Goal: Task Accomplishment & Management: Manage account settings

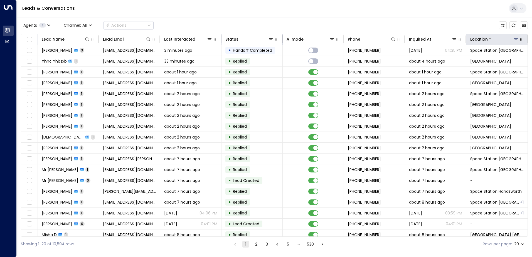
click at [515, 40] on icon at bounding box center [516, 39] width 4 height 2
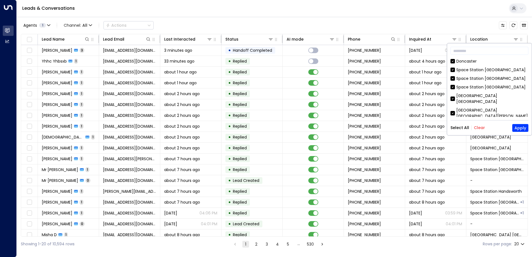
click at [477, 126] on button "Clear" at bounding box center [479, 127] width 11 height 4
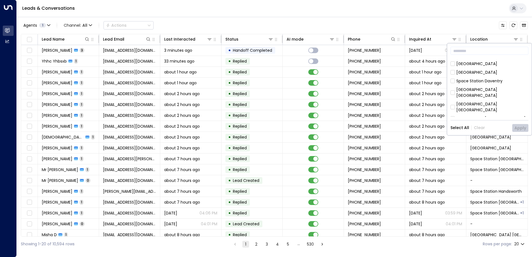
scroll to position [83, 0]
click at [489, 96] on div "[GEOGRAPHIC_DATA] [GEOGRAPHIC_DATA]" at bounding box center [492, 102] width 72 height 12
click at [524, 129] on button "Apply" at bounding box center [520, 128] width 16 height 8
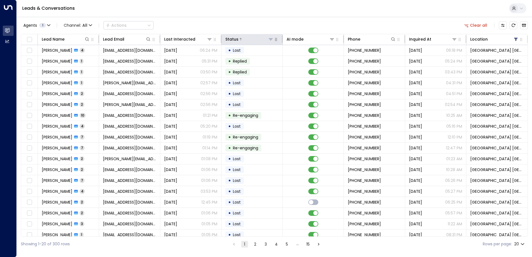
click at [268, 40] on icon at bounding box center [270, 39] width 4 height 4
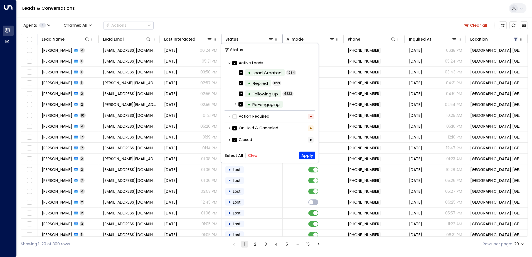
click at [265, 14] on div "Leads & Conversations" at bounding box center [274, 8] width 515 height 17
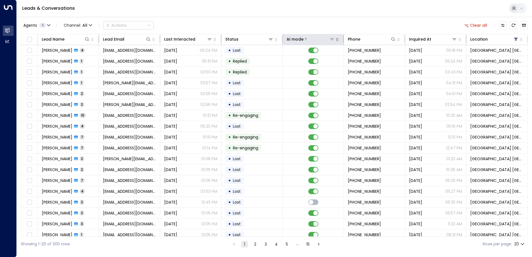
click at [331, 40] on icon at bounding box center [332, 39] width 4 height 4
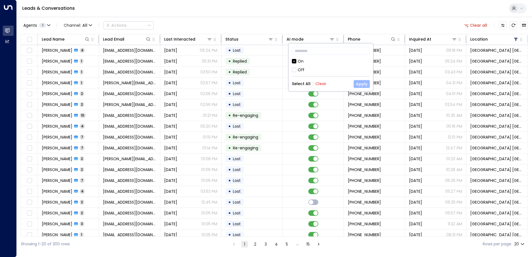
click at [362, 82] on button "Apply" at bounding box center [362, 84] width 16 height 8
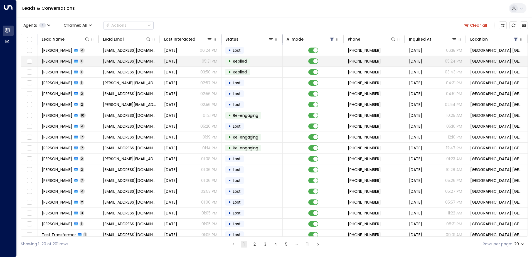
click at [108, 60] on span "[EMAIL_ADDRESS][DOMAIN_NAME]" at bounding box center [129, 61] width 53 height 6
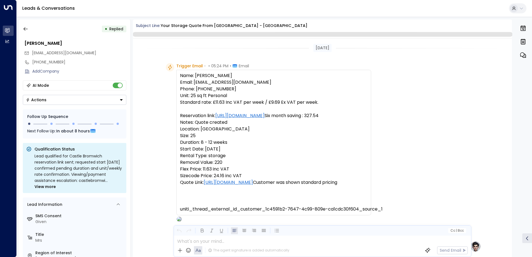
scroll to position [210, 0]
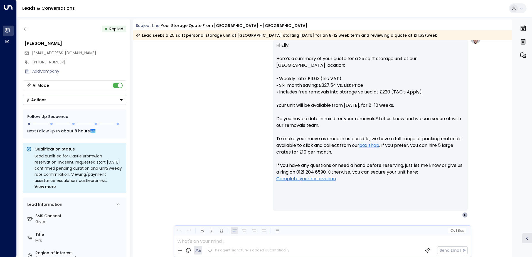
click at [52, 99] on button "Actions" at bounding box center [74, 100] width 103 height 10
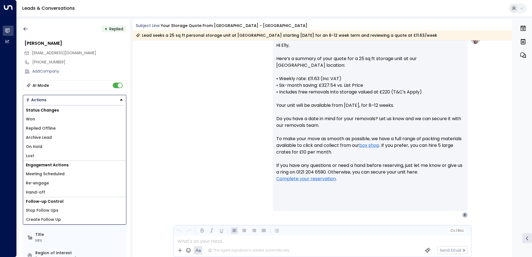
click at [40, 153] on li "Lost" at bounding box center [74, 155] width 103 height 9
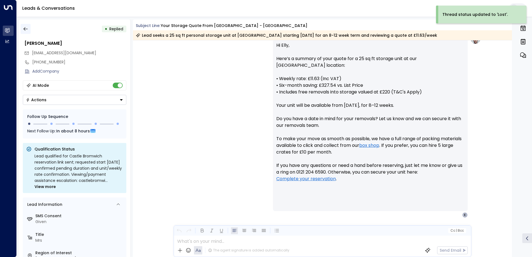
click at [26, 32] on button "button" at bounding box center [26, 29] width 10 height 10
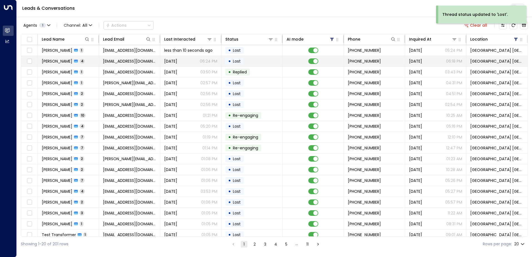
click at [132, 63] on span "[EMAIL_ADDRESS][DOMAIN_NAME]" at bounding box center [129, 61] width 53 height 6
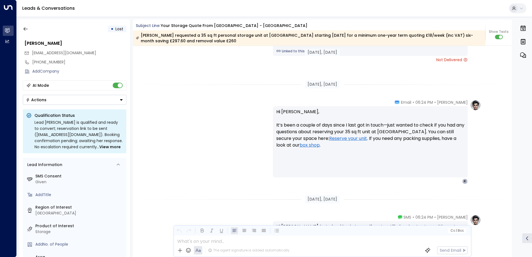
scroll to position [700, 0]
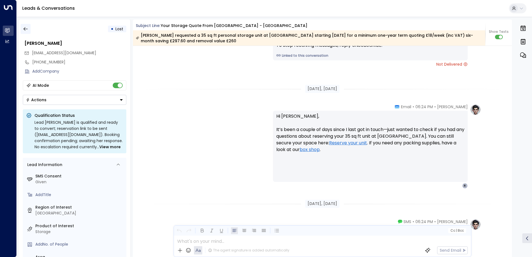
click at [27, 31] on icon "button" at bounding box center [26, 29] width 6 height 6
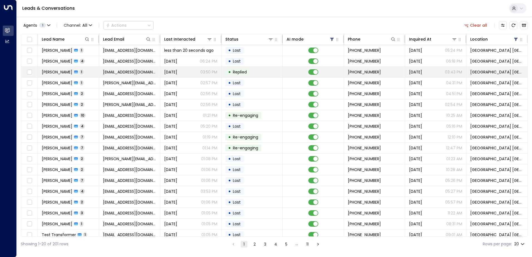
click at [173, 74] on span "[DATE]" at bounding box center [170, 72] width 13 height 6
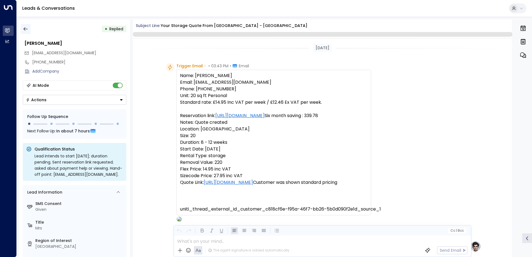
scroll to position [210, 0]
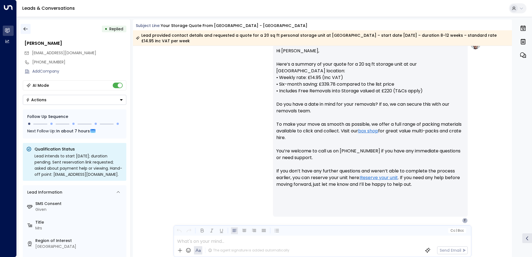
click at [27, 27] on icon "button" at bounding box center [26, 29] width 6 height 6
